Goal: Task Accomplishment & Management: Manage account settings

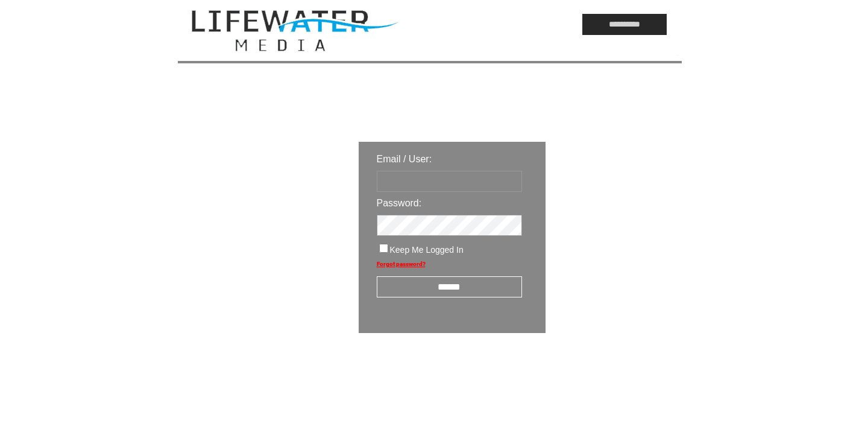
type input "*********"
click at [444, 291] on input "******" at bounding box center [449, 286] width 145 height 21
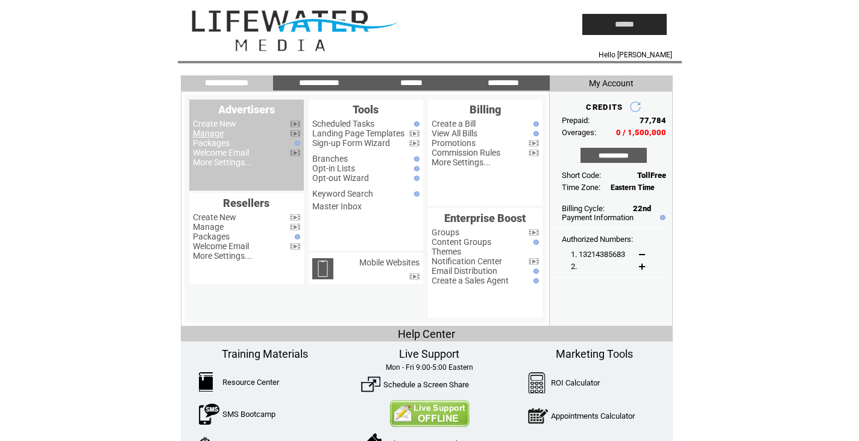
click at [219, 134] on link "Manage" at bounding box center [208, 133] width 31 height 10
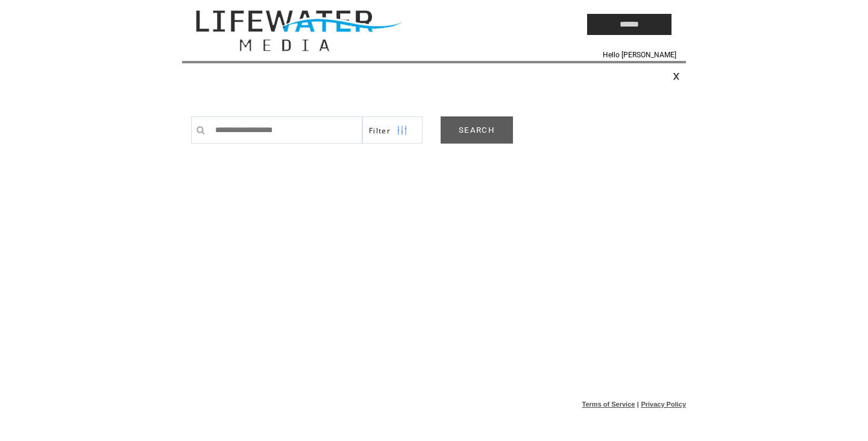
click at [474, 138] on link "SEARCH" at bounding box center [477, 129] width 72 height 27
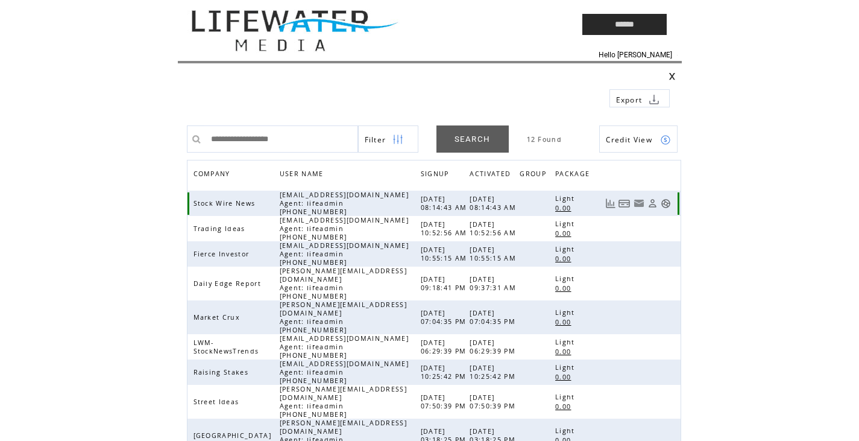
click at [666, 200] on link at bounding box center [666, 203] width 10 height 10
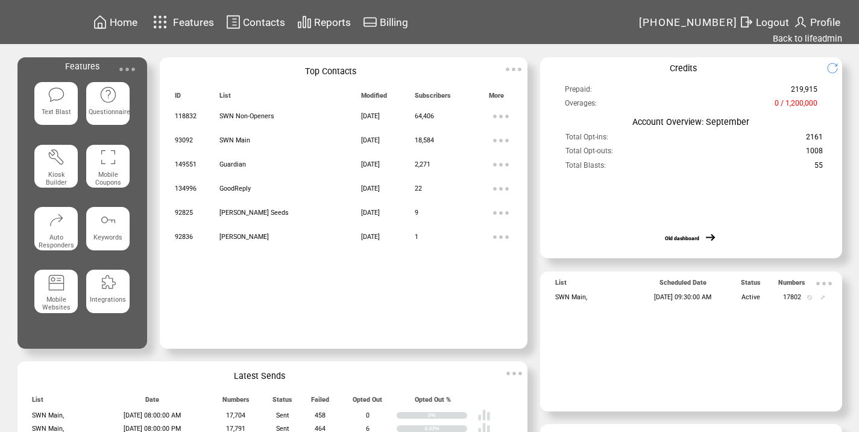
click at [128, 74] on img at bounding box center [127, 69] width 24 height 24
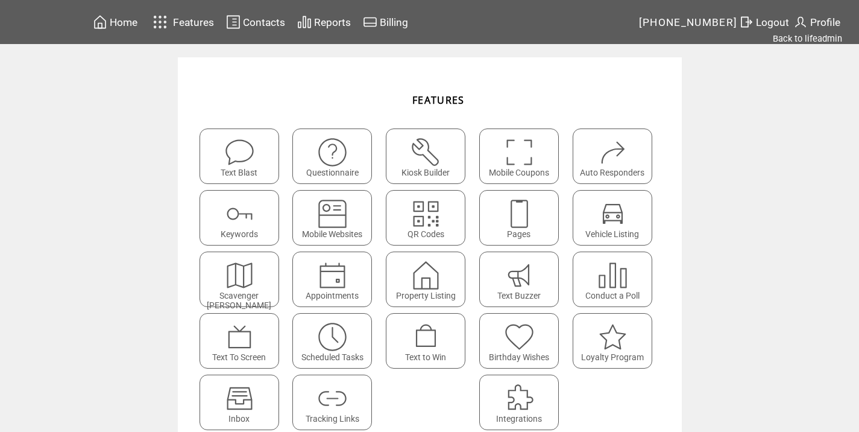
click at [333, 341] on img at bounding box center [332, 337] width 32 height 32
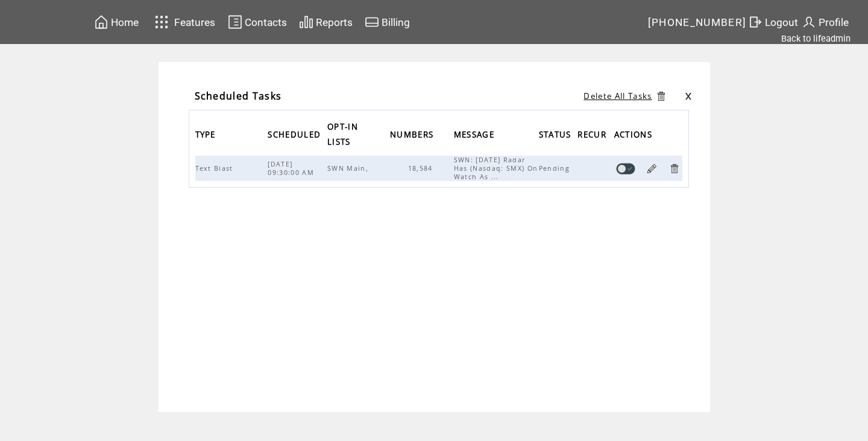
click at [675, 168] on link at bounding box center [673, 168] width 11 height 11
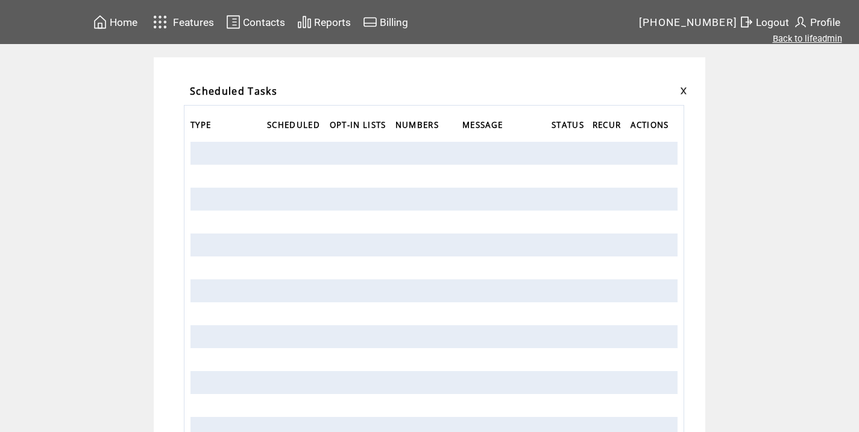
click at [812, 38] on link "Back to lifeadmin" at bounding box center [807, 38] width 69 height 11
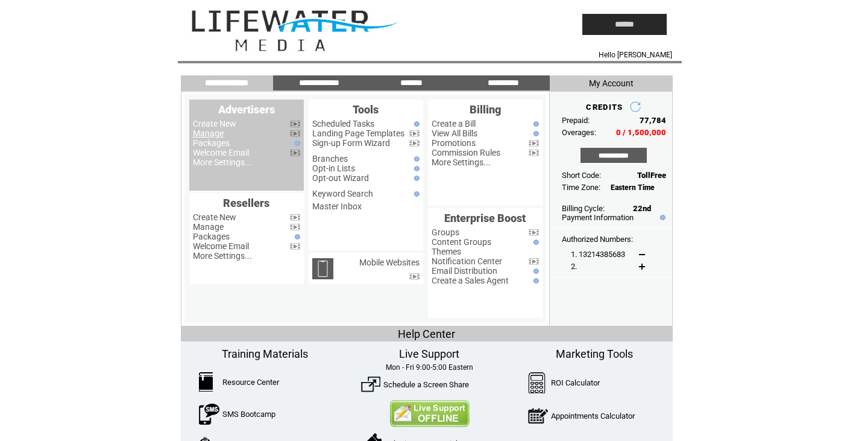
click at [200, 133] on link "Manage" at bounding box center [208, 133] width 31 height 10
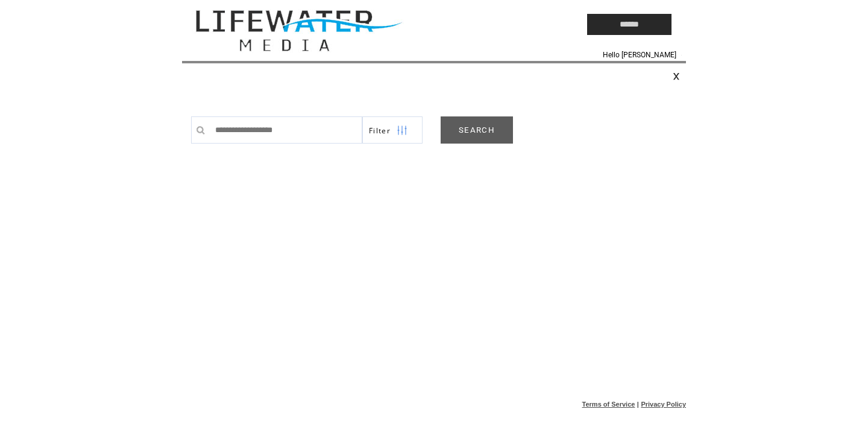
click at [518, 130] on td "0 Found" at bounding box center [558, 129] width 90 height 27
click at [493, 130] on link "SEARCH" at bounding box center [477, 129] width 72 height 27
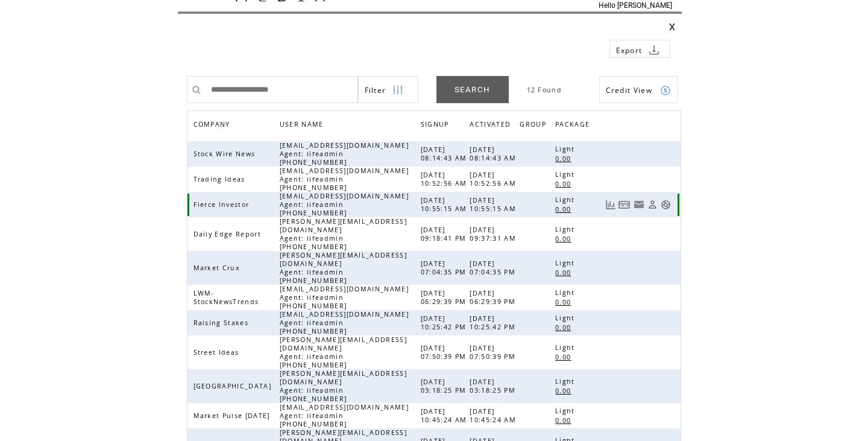
scroll to position [51, 0]
click at [665, 205] on link at bounding box center [666, 203] width 10 height 10
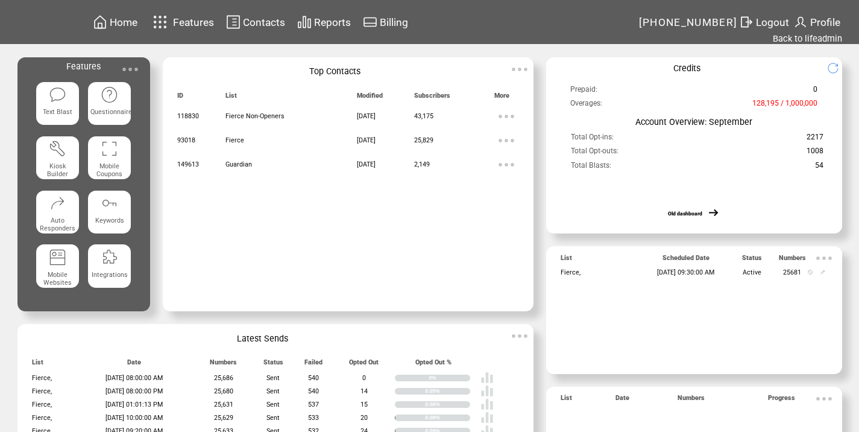
click at [123, 74] on img at bounding box center [130, 69] width 24 height 24
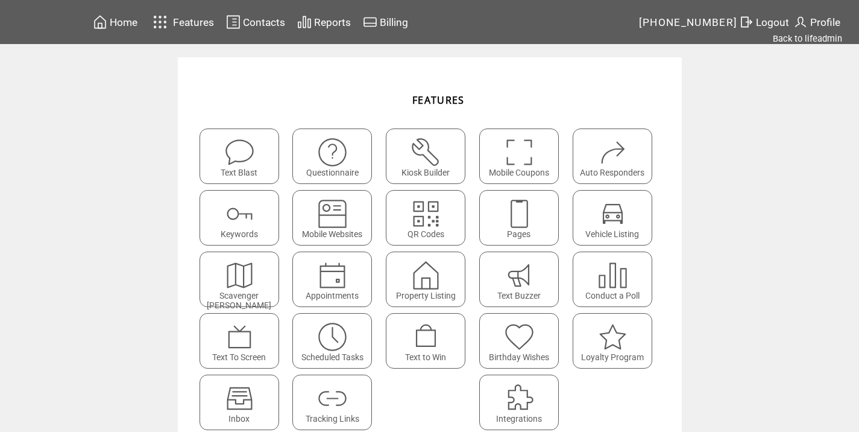
click at [330, 362] on span "Scheduled Tasks" at bounding box center [332, 357] width 62 height 10
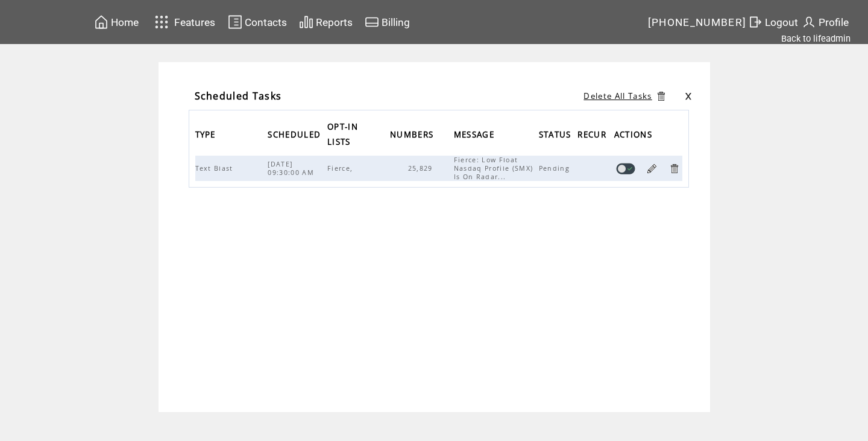
click at [674, 164] on link at bounding box center [673, 168] width 11 height 11
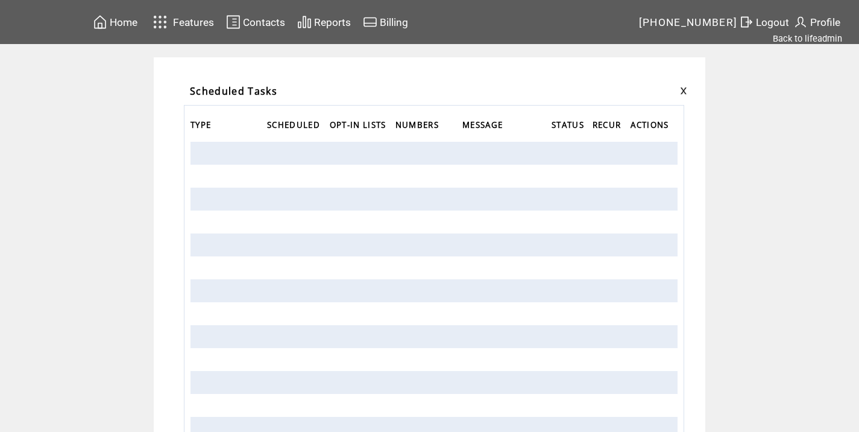
click at [777, 22] on span "Logout" at bounding box center [772, 22] width 33 height 12
